Goal: Navigation & Orientation: Find specific page/section

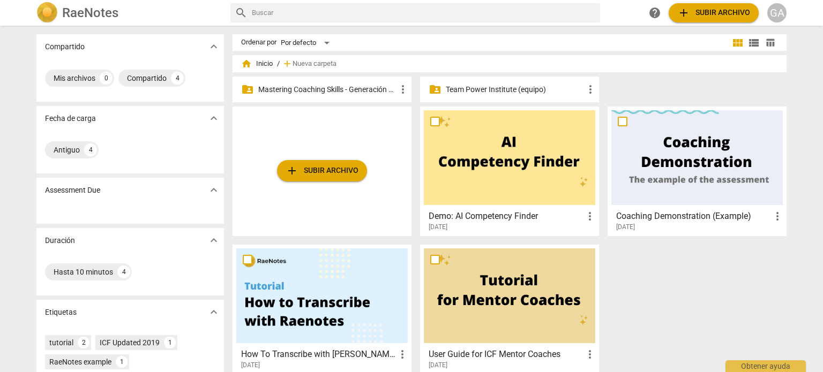
click at [315, 87] on p "Mastering Coaching Skills - Generación 31" at bounding box center [327, 89] width 138 height 11
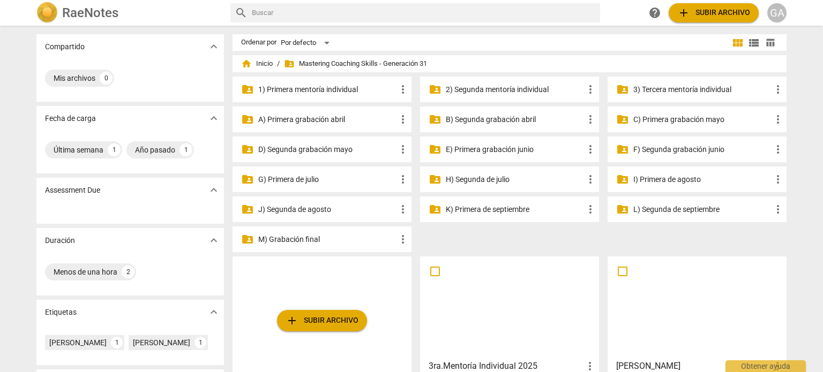
click at [666, 88] on p "3) Tercera mentoría individual" at bounding box center [702, 89] width 138 height 11
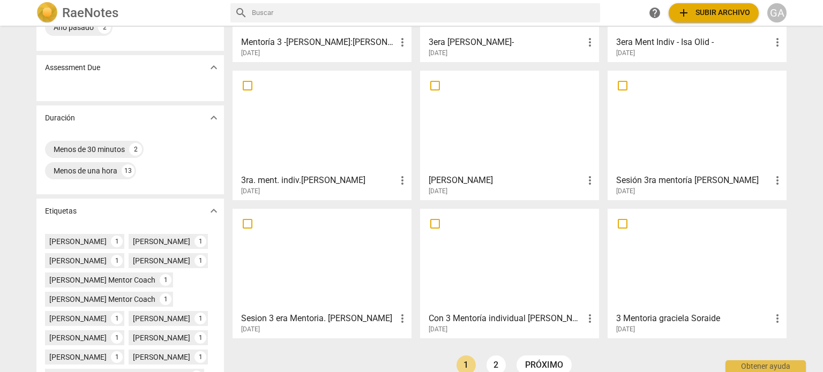
scroll to position [161, 0]
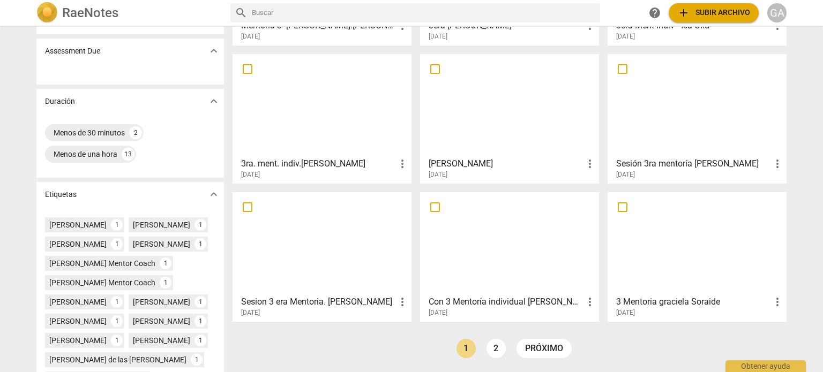
click at [501, 236] on div at bounding box center [509, 243] width 171 height 95
